Goal: Check status: Check status

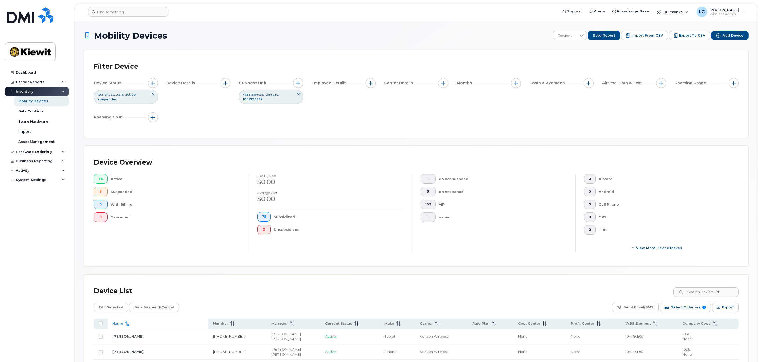
scroll to position [278, 0]
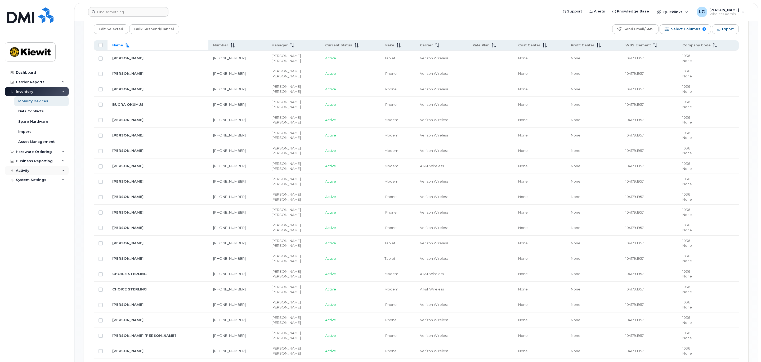
click at [23, 170] on div "Activity" at bounding box center [22, 170] width 13 height 4
click at [61, 172] on div "Activity" at bounding box center [37, 171] width 64 height 10
click at [29, 79] on div "Carrier Reports" at bounding box center [37, 82] width 64 height 10
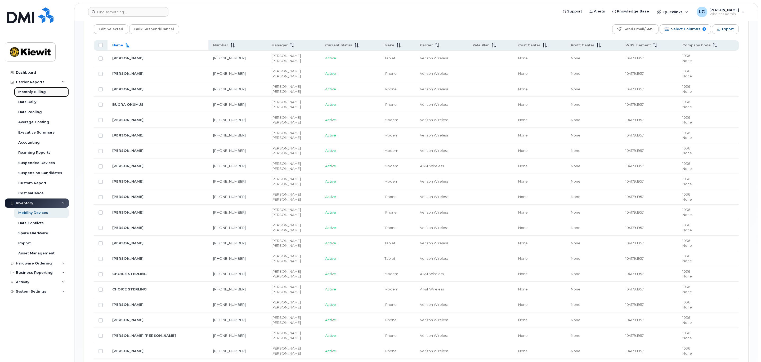
click at [42, 91] on div "Monthly Billing" at bounding box center [32, 91] width 28 height 5
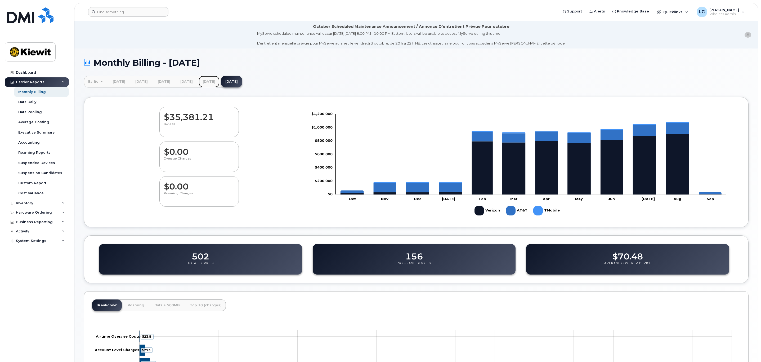
click at [220, 80] on link "[DATE]" at bounding box center [209, 82] width 21 height 12
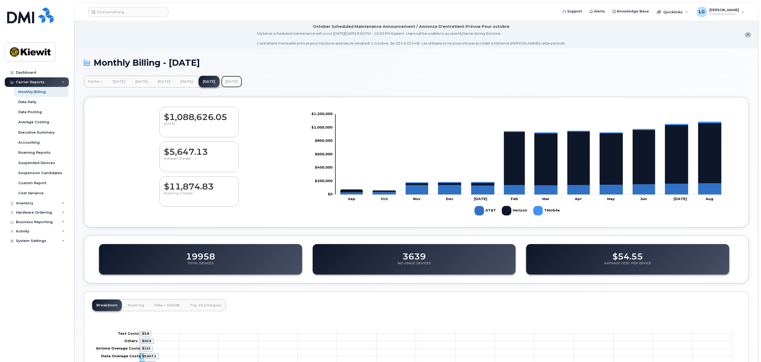
click at [242, 81] on link "[DATE]" at bounding box center [231, 82] width 21 height 12
